Goal: Transaction & Acquisition: Purchase product/service

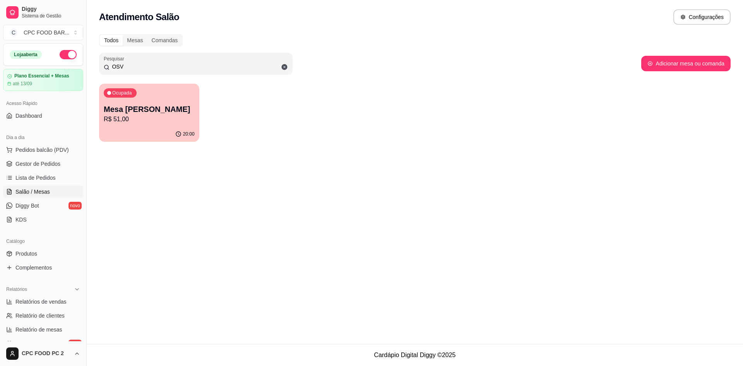
type input "OSV"
click at [142, 100] on div "Ocupada Mesa [PERSON_NAME] R$ 51,00" at bounding box center [149, 105] width 100 height 43
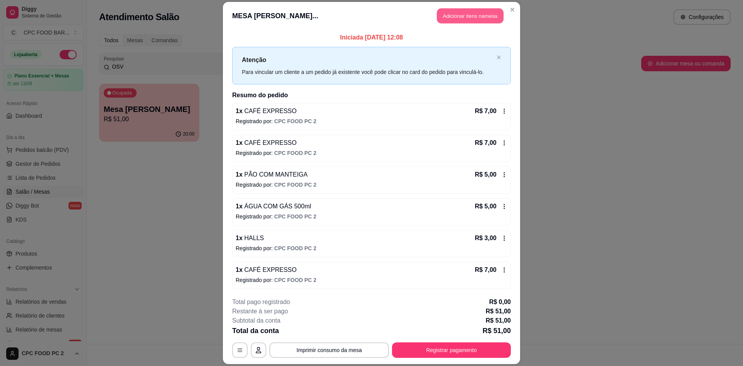
click at [441, 17] on button "Adicionar itens na mesa" at bounding box center [470, 15] width 67 height 15
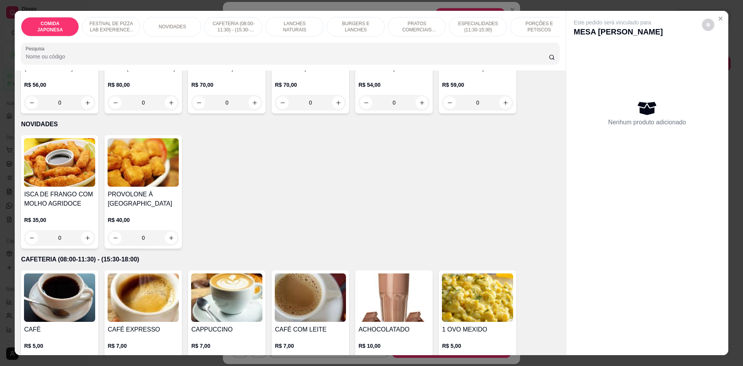
scroll to position [309, 0]
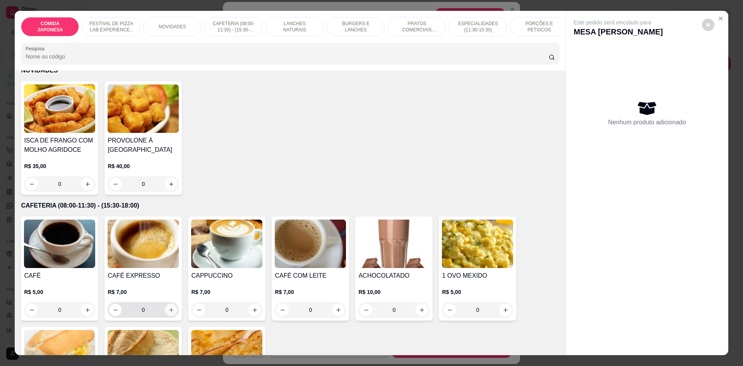
click at [169, 313] on icon "increase-product-quantity" at bounding box center [171, 310] width 6 height 6
type input "1"
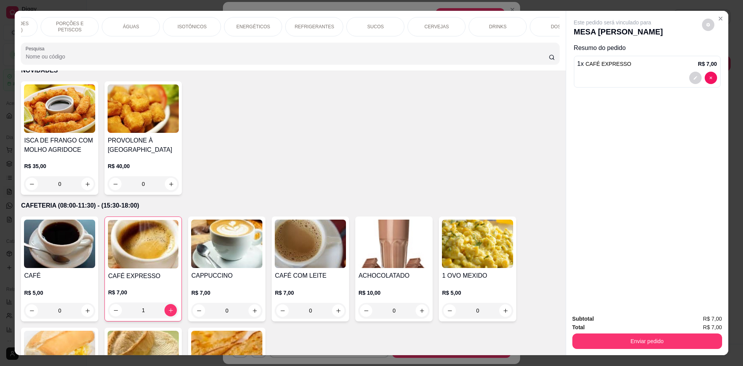
scroll to position [0, 463]
click at [124, 26] on div "ÁGUAS" at bounding box center [137, 26] width 58 height 19
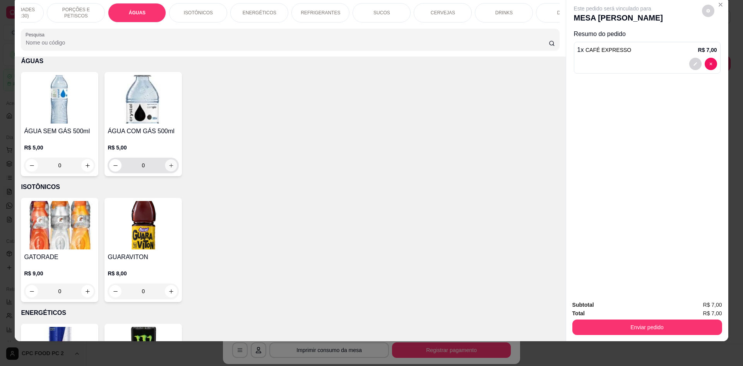
click at [168, 168] on icon "increase-product-quantity" at bounding box center [171, 165] width 6 height 6
type input "1"
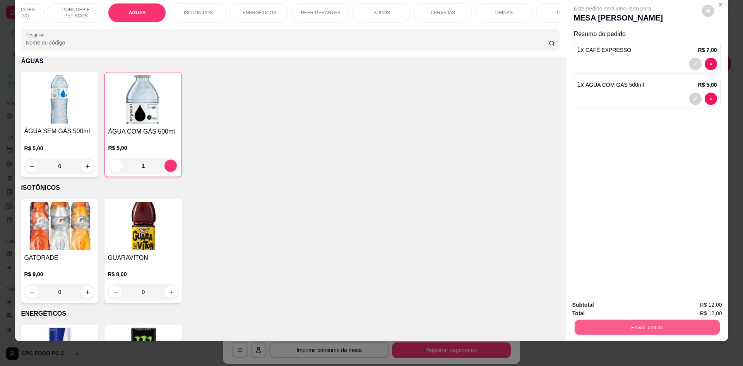
click at [590, 334] on button "Enviar pedido" at bounding box center [646, 326] width 145 height 15
click at [592, 309] on button "Não registrar e enviar pedido" at bounding box center [621, 308] width 80 height 15
